Goal: Complete application form: Complete application form

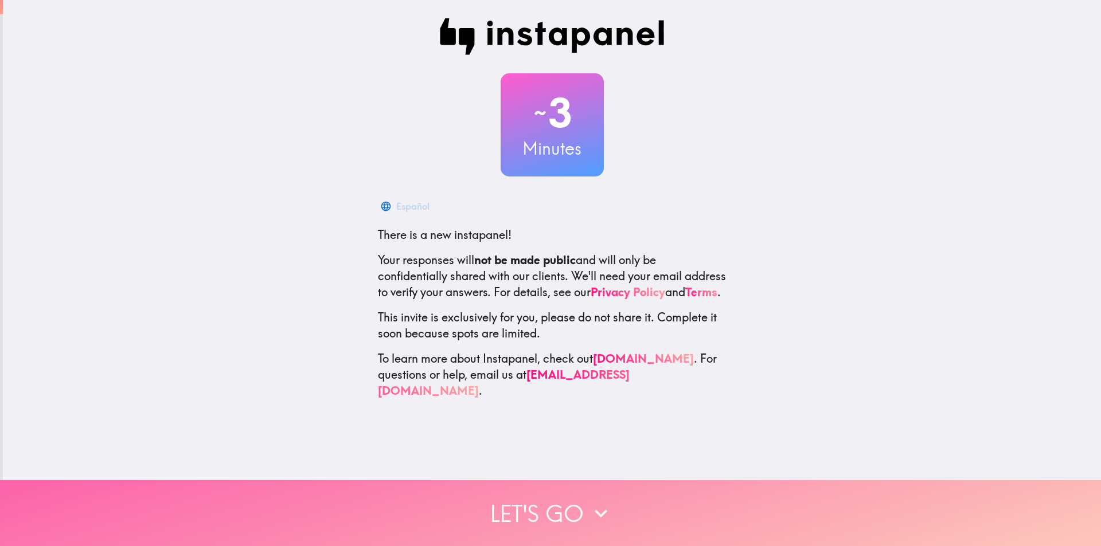
click at [511, 491] on button "Let's go" at bounding box center [550, 513] width 1101 height 66
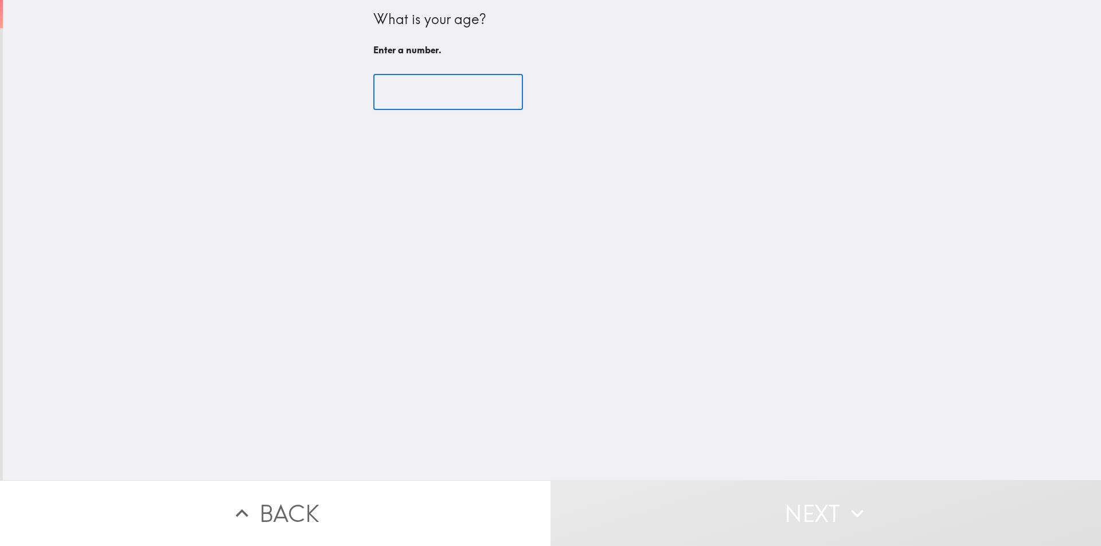
click at [454, 103] on input "number" at bounding box center [448, 93] width 150 height 36
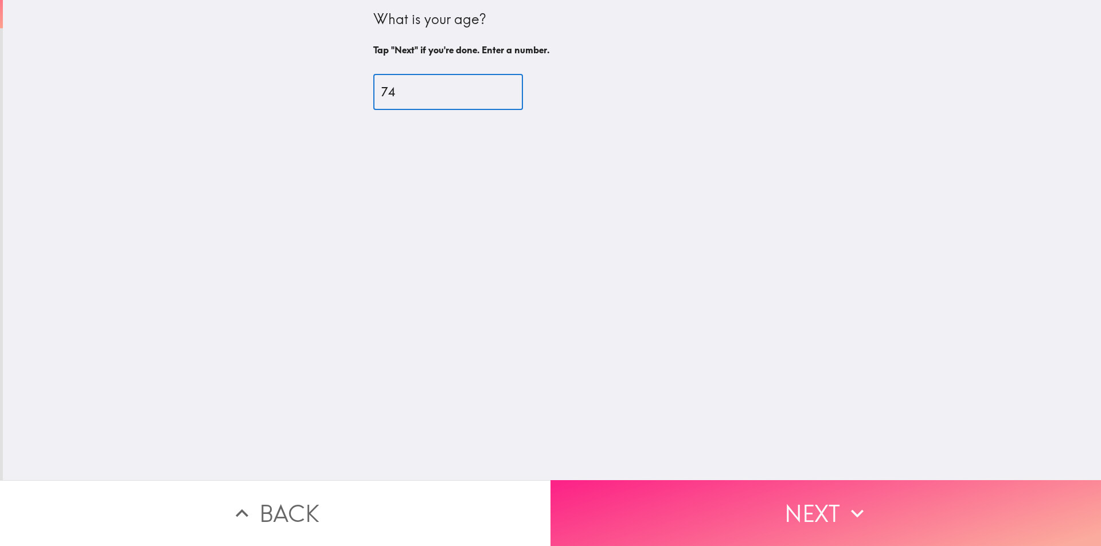
type input "74"
click at [637, 504] on button "Next" at bounding box center [825, 513] width 550 height 66
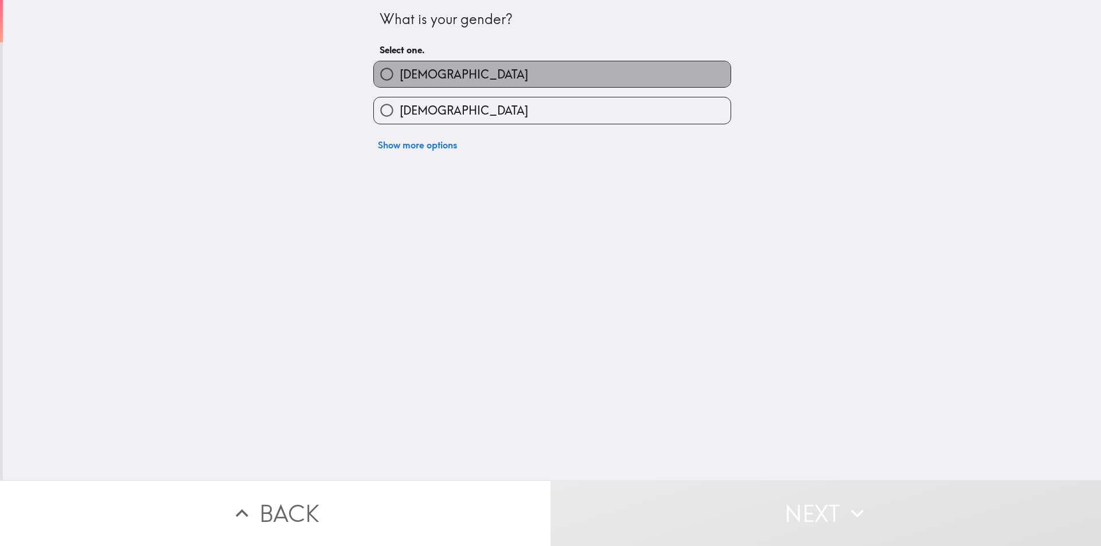
click at [550, 82] on label "[DEMOGRAPHIC_DATA]" at bounding box center [552, 74] width 357 height 26
click at [400, 82] on input "[DEMOGRAPHIC_DATA]" at bounding box center [387, 74] width 26 height 26
radio input "true"
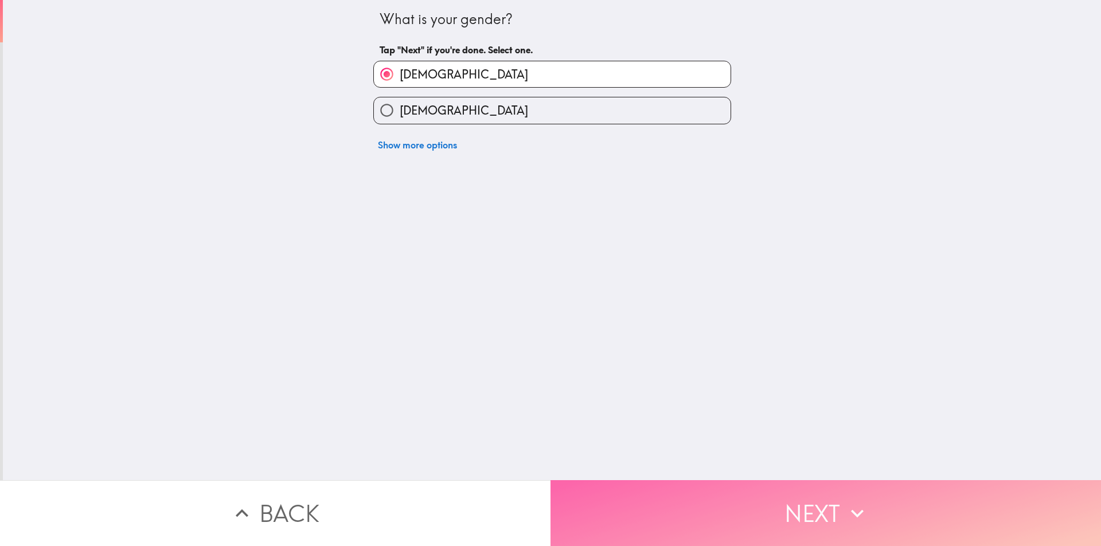
click at [721, 510] on button "Next" at bounding box center [825, 513] width 550 height 66
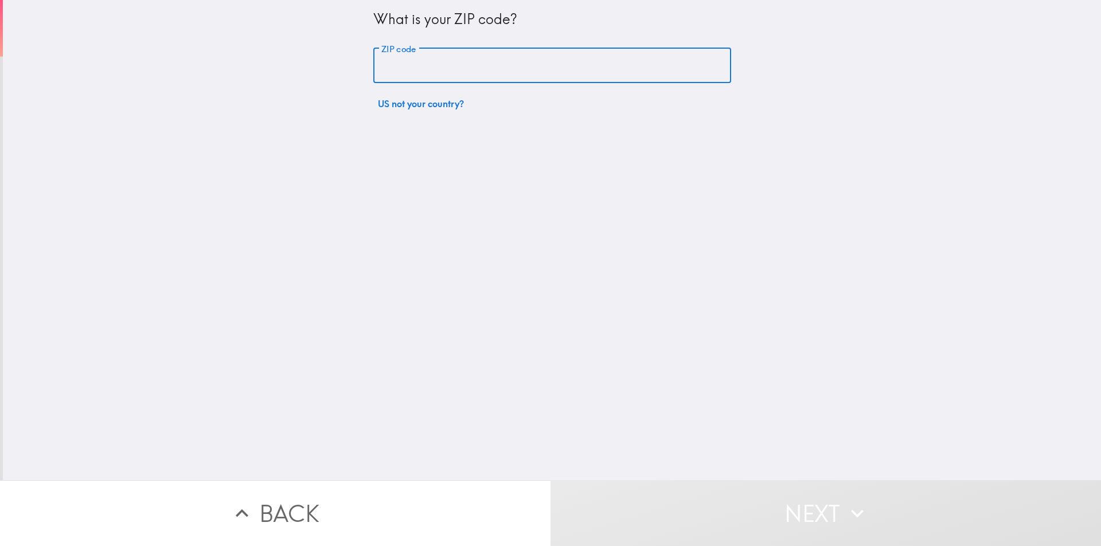
click at [512, 60] on input "ZIP code" at bounding box center [552, 66] width 358 height 36
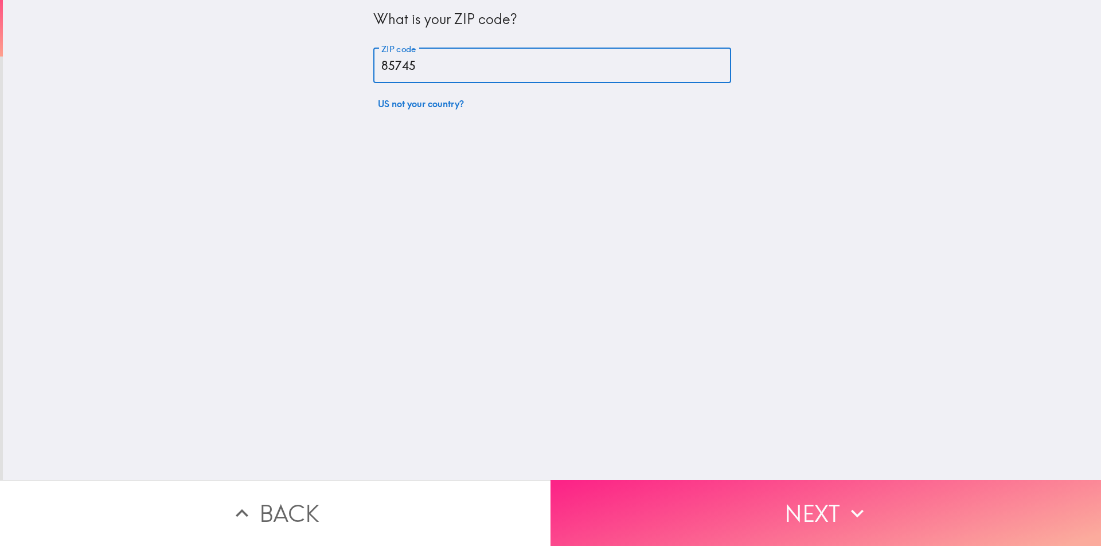
type input "85745"
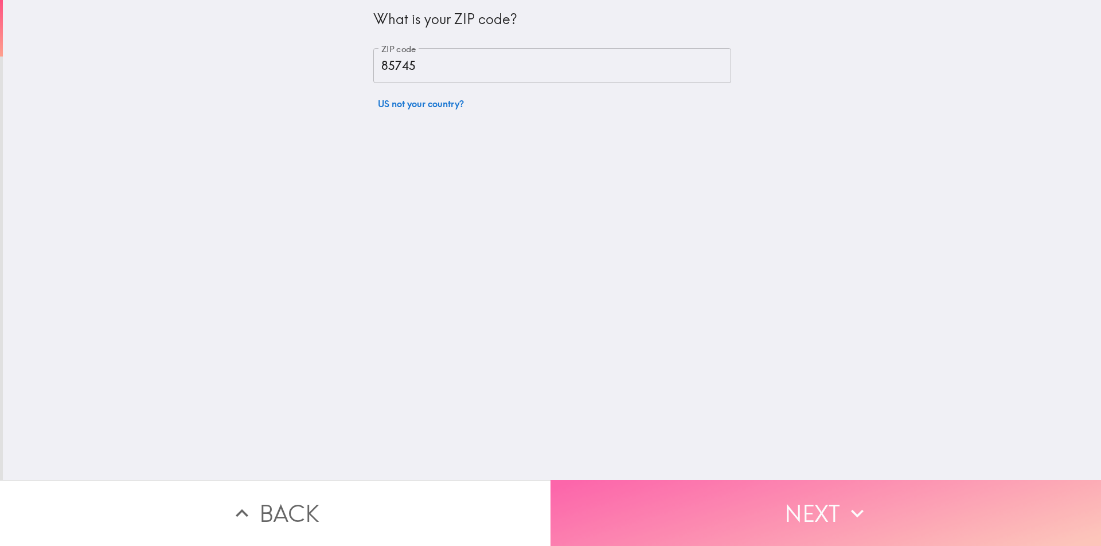
click at [672, 512] on button "Next" at bounding box center [825, 513] width 550 height 66
